Goal: Transaction & Acquisition: Obtain resource

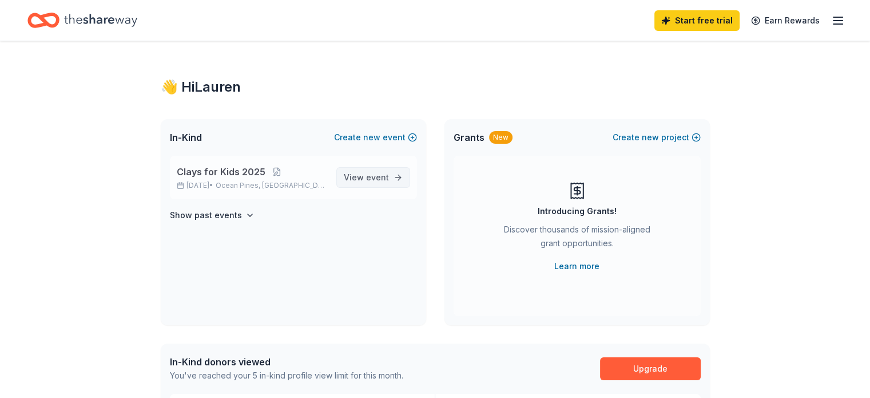
click at [360, 176] on span "View event" at bounding box center [366, 177] width 45 height 14
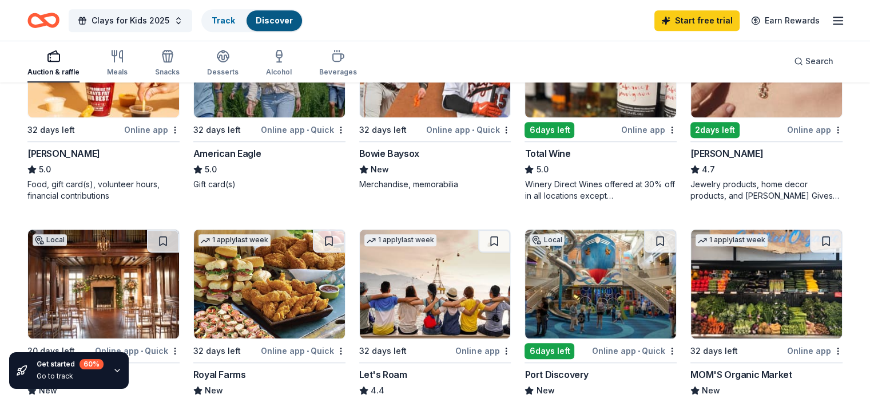
scroll to position [638, 0]
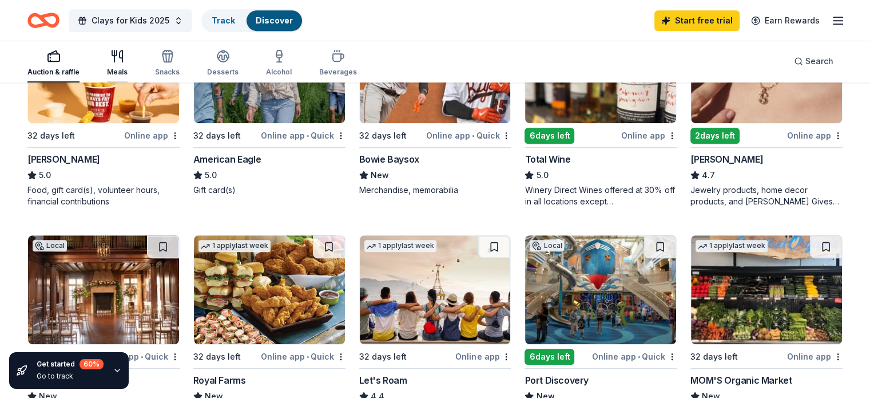
click at [124, 59] on icon "button" at bounding box center [117, 56] width 14 height 14
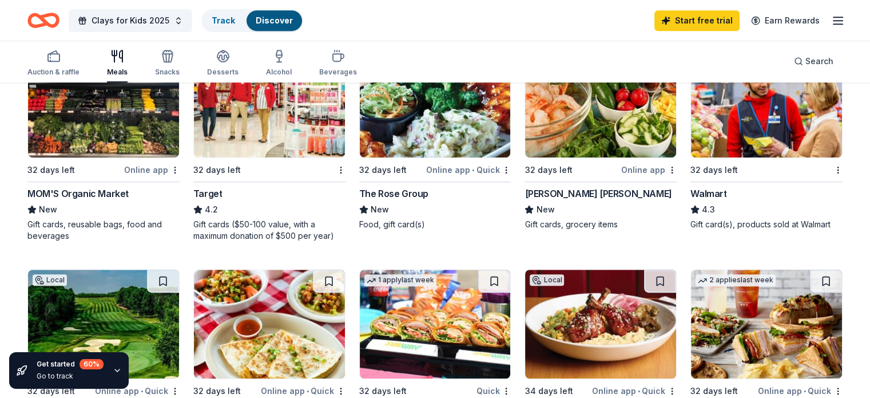
scroll to position [467, 0]
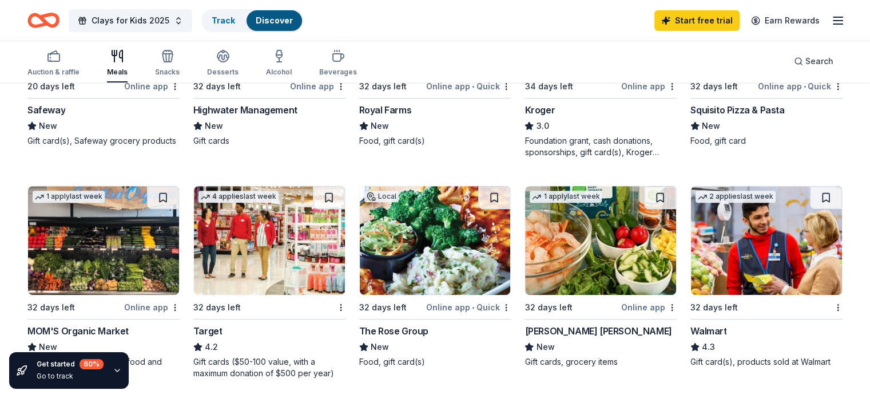
click at [259, 312] on div "32 days left" at bounding box center [262, 307] width 138 height 14
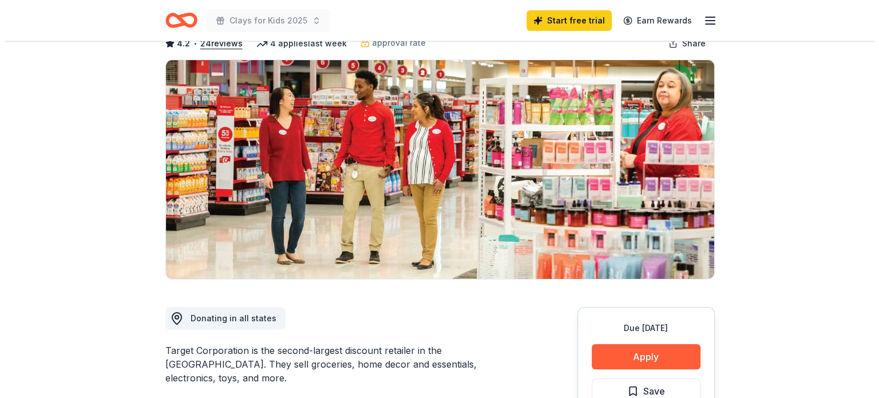
scroll to position [172, 0]
